Goal: Task Accomplishment & Management: Manage account settings

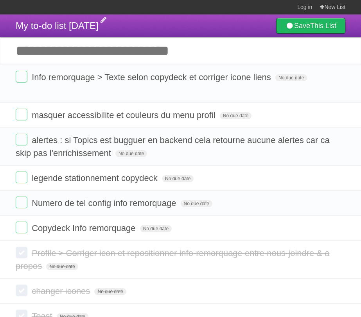
click at [61, 25] on span "My to-do list [DATE]" at bounding box center [57, 25] width 83 height 11
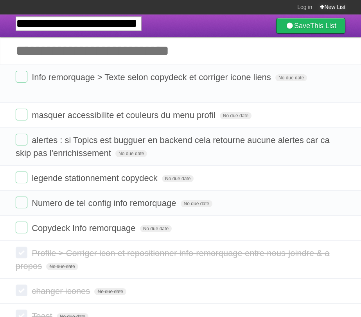
click at [338, 5] on link "New List" at bounding box center [332, 7] width 25 height 14
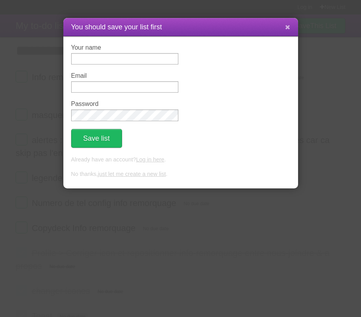
click at [287, 26] on icon at bounding box center [287, 27] width 5 height 7
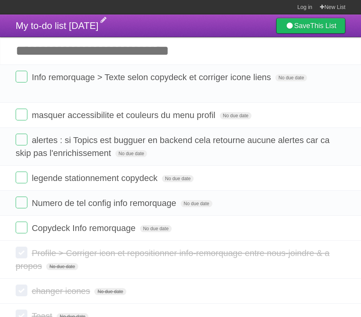
click at [82, 27] on span "My to-do list [DATE]" at bounding box center [57, 25] width 83 height 11
click at [23, 76] on label at bounding box center [22, 77] width 12 height 12
click at [23, 111] on label at bounding box center [22, 115] width 12 height 12
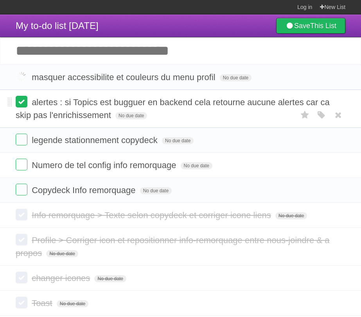
click at [23, 104] on ul "masquer accessibilite et couleurs du menu profil No due date White Red Blue Gre…" at bounding box center [180, 134] width 361 height 138
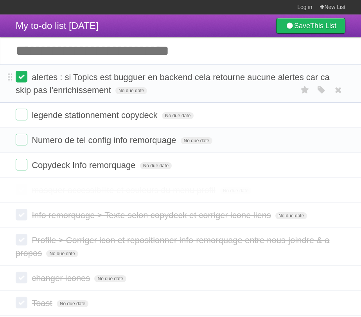
click at [23, 104] on li "legende stationnement copydeck No due date White Red Blue Green Purple Orange" at bounding box center [180, 114] width 361 height 25
click at [23, 81] on label at bounding box center [22, 77] width 12 height 12
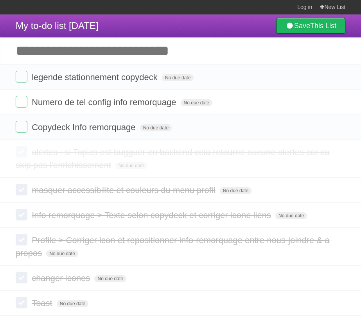
click at [23, 77] on label at bounding box center [22, 77] width 12 height 12
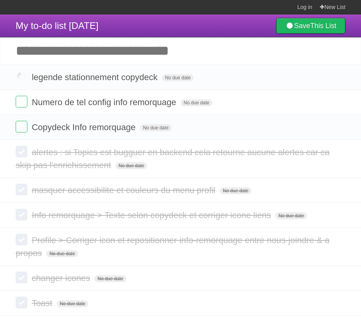
click at [23, 77] on label at bounding box center [22, 77] width 12 height 12
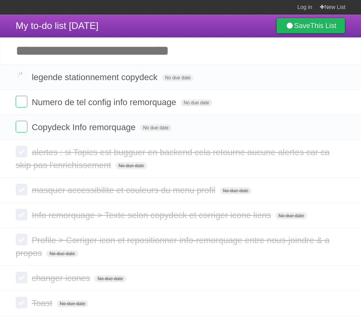
click at [23, 77] on label at bounding box center [22, 77] width 12 height 12
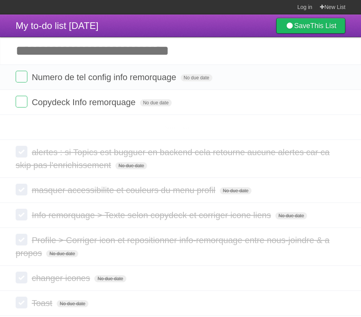
click at [23, 77] on label at bounding box center [22, 77] width 12 height 12
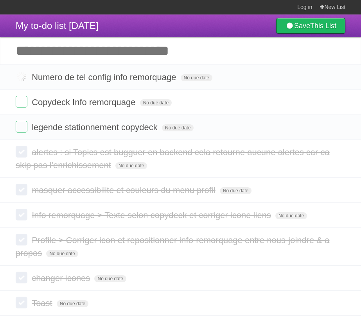
click at [23, 77] on label at bounding box center [22, 77] width 12 height 12
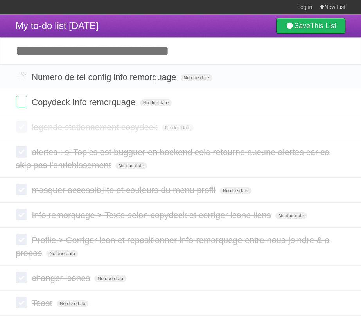
click at [23, 77] on label at bounding box center [22, 77] width 12 height 12
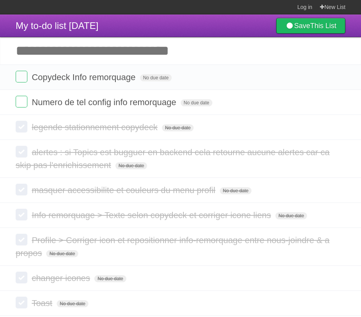
click at [340, 76] on icon at bounding box center [338, 77] width 11 height 13
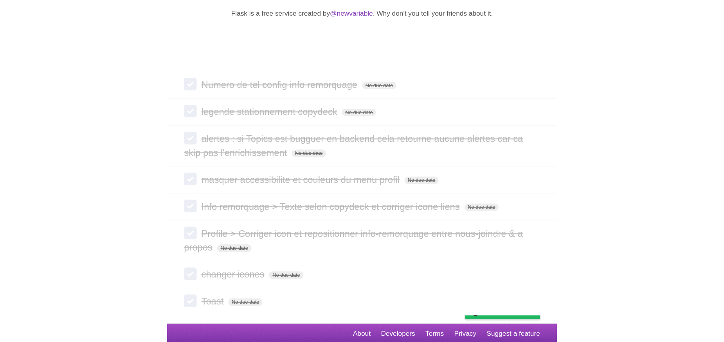
scroll to position [104, 0]
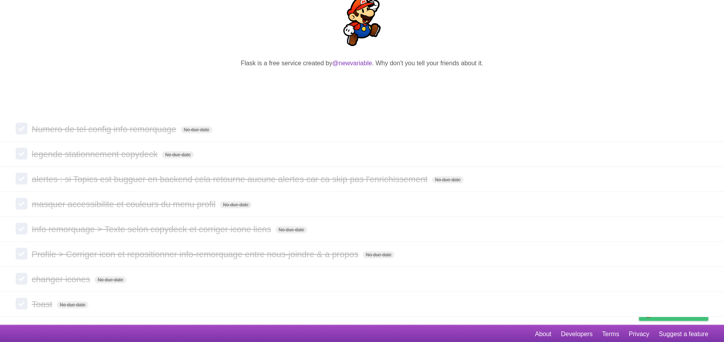
click at [361, 317] on span "Buy me a coffee" at bounding box center [679, 314] width 49 height 14
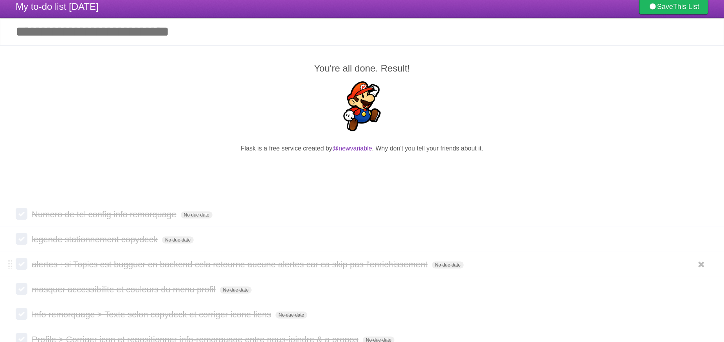
scroll to position [0, 0]
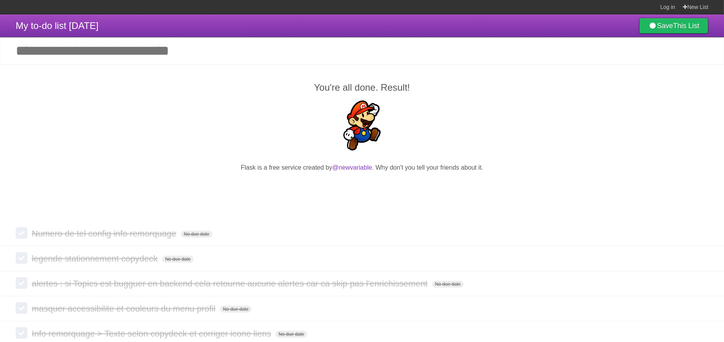
click at [186, 51] on input "Add another task" at bounding box center [362, 50] width 724 height 27
click at [361, 5] on link "New List" at bounding box center [695, 7] width 25 height 14
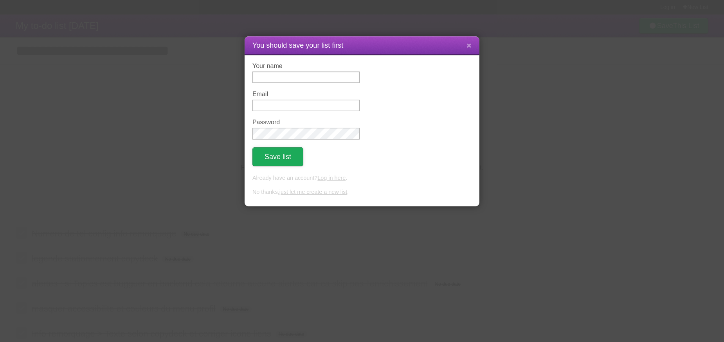
click at [298, 160] on button "Save list" at bounding box center [277, 156] width 51 height 19
click at [361, 48] on icon at bounding box center [468, 45] width 5 height 7
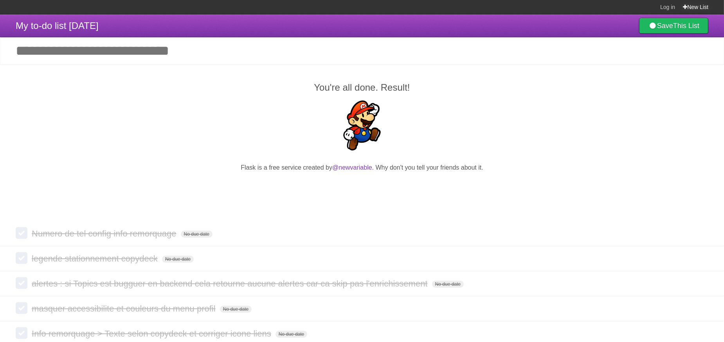
click at [361, 9] on link "New List" at bounding box center [695, 7] width 25 height 14
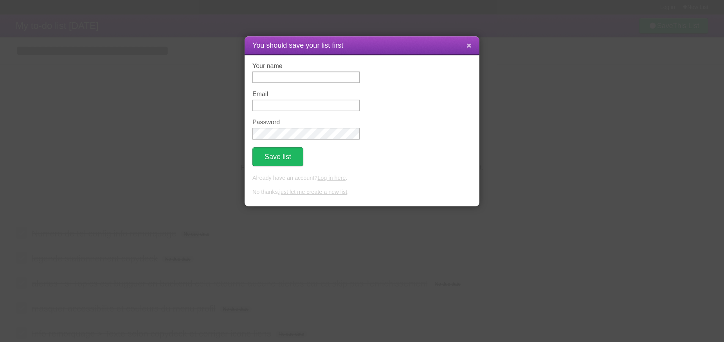
click at [361, 45] on icon at bounding box center [468, 45] width 5 height 7
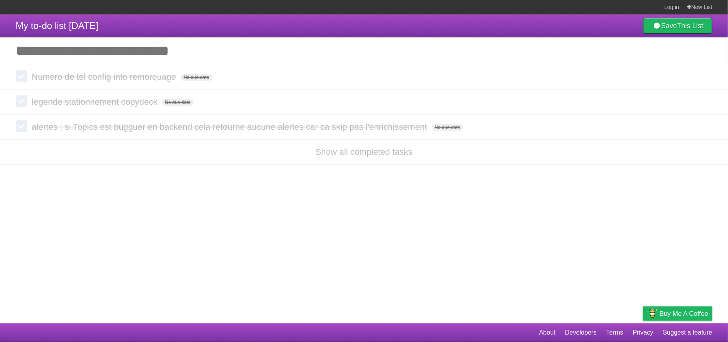
drag, startPoint x: 0, startPoint y: 0, endPoint x: 190, endPoint y: 224, distance: 293.3
click at [185, 237] on article "My to-do list [DATE] Save This List Add another task ********* Numero de tel co…" at bounding box center [364, 168] width 728 height 309
